Goal: Information Seeking & Learning: Learn about a topic

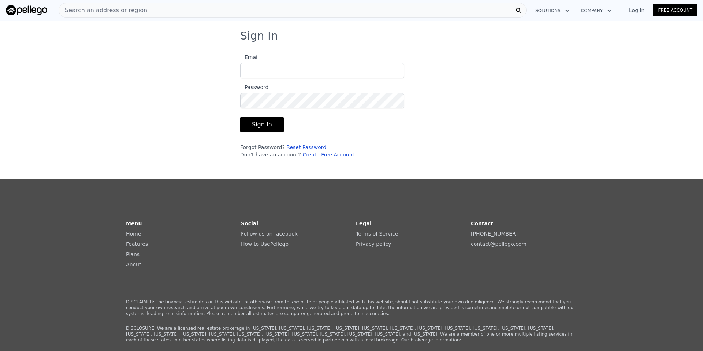
type input "[EMAIL_ADDRESS][DOMAIN_NAME]"
click at [263, 123] on button "Sign In" at bounding box center [262, 124] width 44 height 15
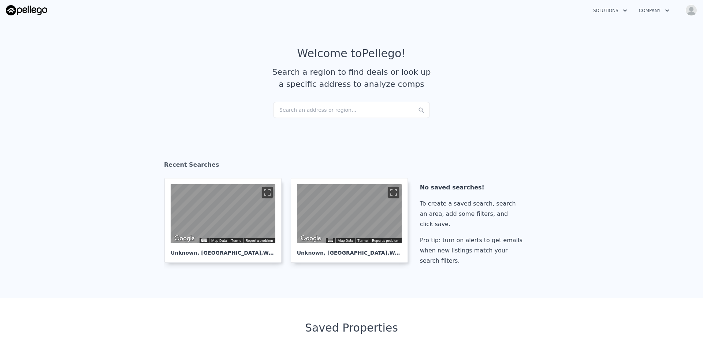
click at [299, 106] on div "Search an address or region..." at bounding box center [351, 110] width 157 height 16
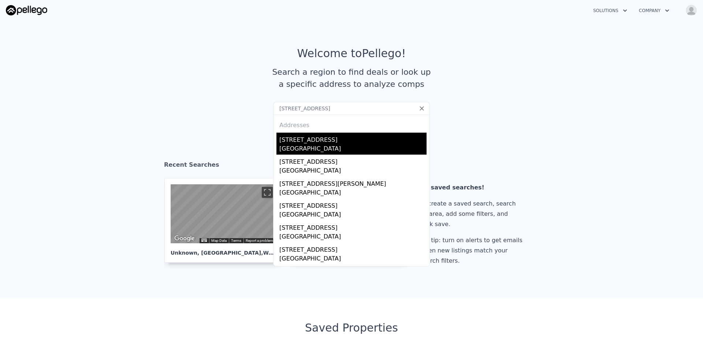
type input "[STREET_ADDRESS]"
click at [316, 145] on div "[GEOGRAPHIC_DATA]" at bounding box center [353, 149] width 147 height 10
